Goal: Task Accomplishment & Management: Manage account settings

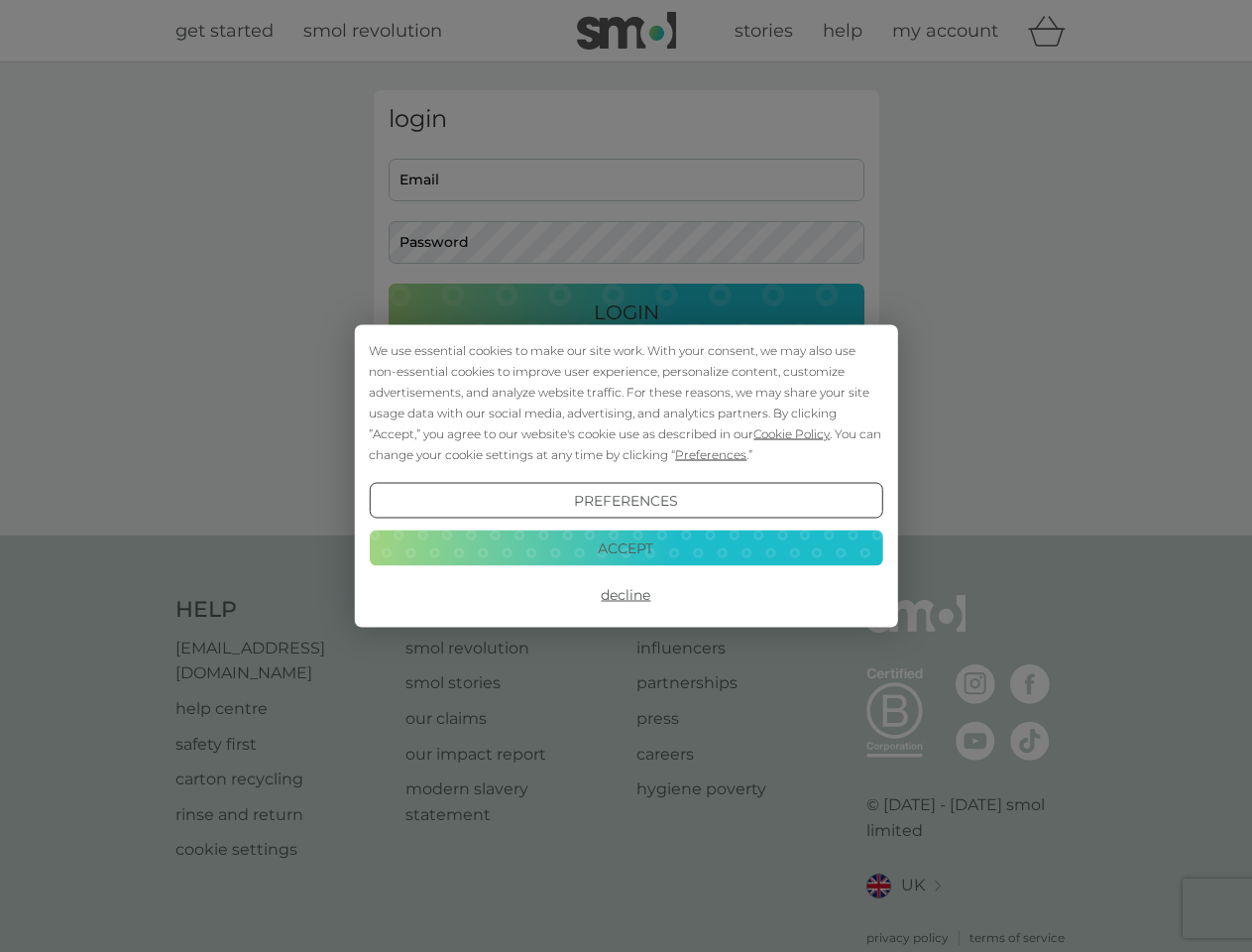
click at [792, 434] on span "Cookie Policy" at bounding box center [791, 434] width 77 height 15
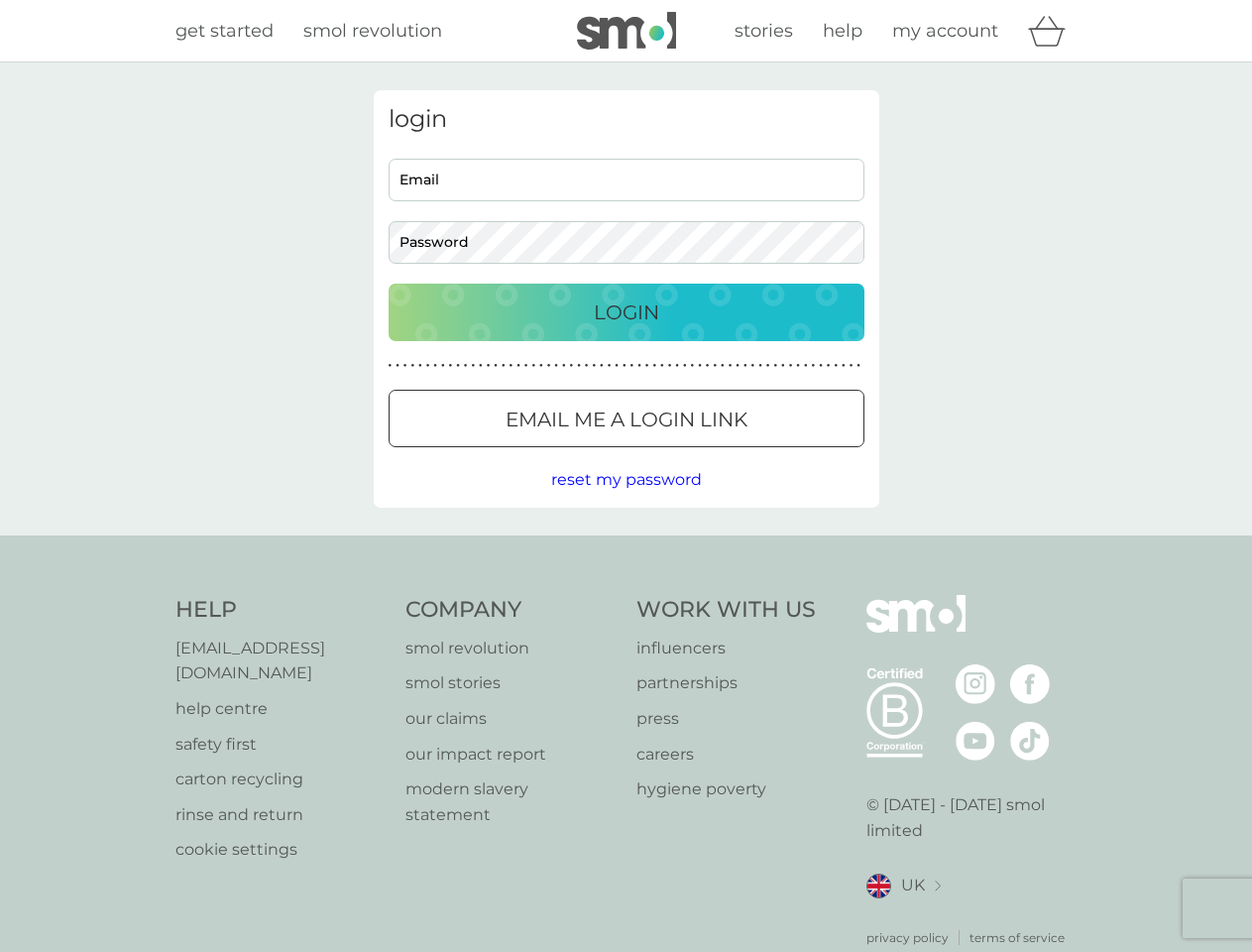
click at [709, 455] on div "login Email Password Login ● ● ● ● ● ● ● ● ● ● ● ● ● ● ● ● ● ● ● ● ● ● ● ● ● ● …" at bounding box center [626, 299] width 505 height 418
click at [626, 500] on div "login Email Password Login ● ● ● ● ● ● ● ● ● ● ● ● ● ● ● ● ● ● ● ● ● ● ● ● ● ● …" at bounding box center [626, 299] width 505 height 418
click at [626, 595] on div "Help [EMAIL_ADDRESS][DOMAIN_NAME] help centre safety first carton recycling rin…" at bounding box center [626, 771] width 902 height 352
click at [626, 547] on div "Help [EMAIL_ADDRESS][DOMAIN_NAME] help centre safety first carton recycling rin…" at bounding box center [626, 771] width 1252 height 471
